Goal: Entertainment & Leisure: Consume media (video, audio)

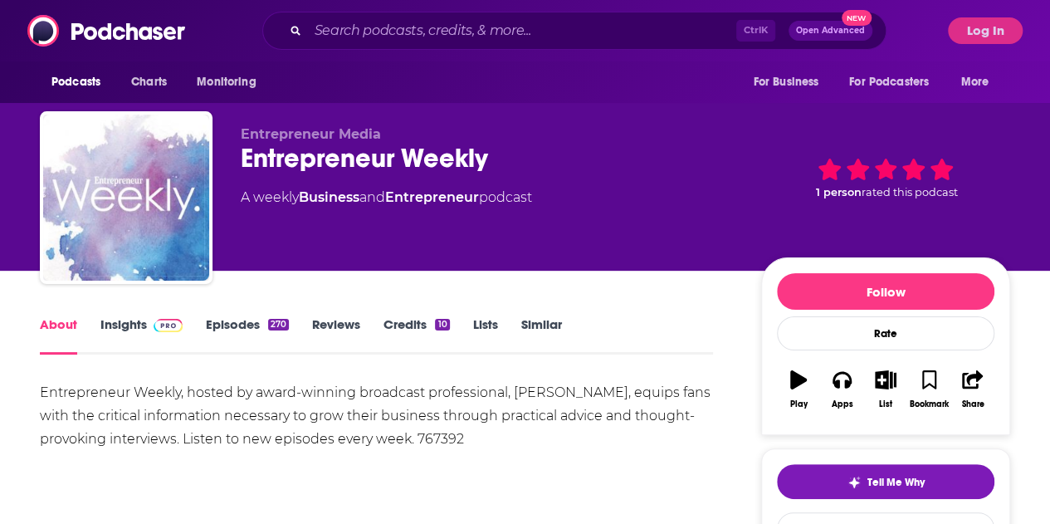
scroll to position [1, 0]
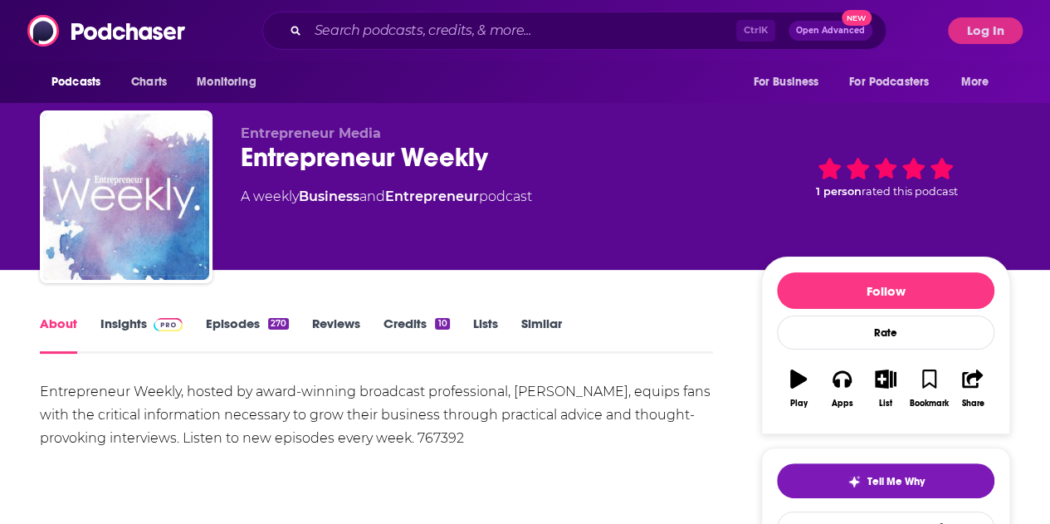
click at [227, 327] on link "Episodes 270" at bounding box center [247, 335] width 83 height 38
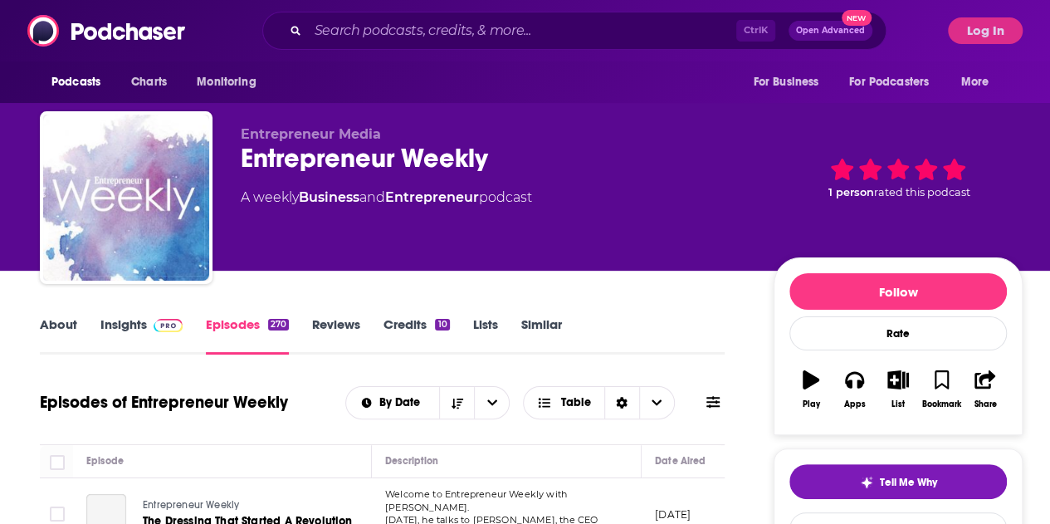
scroll to position [277, 0]
